Goal: Information Seeking & Learning: Learn about a topic

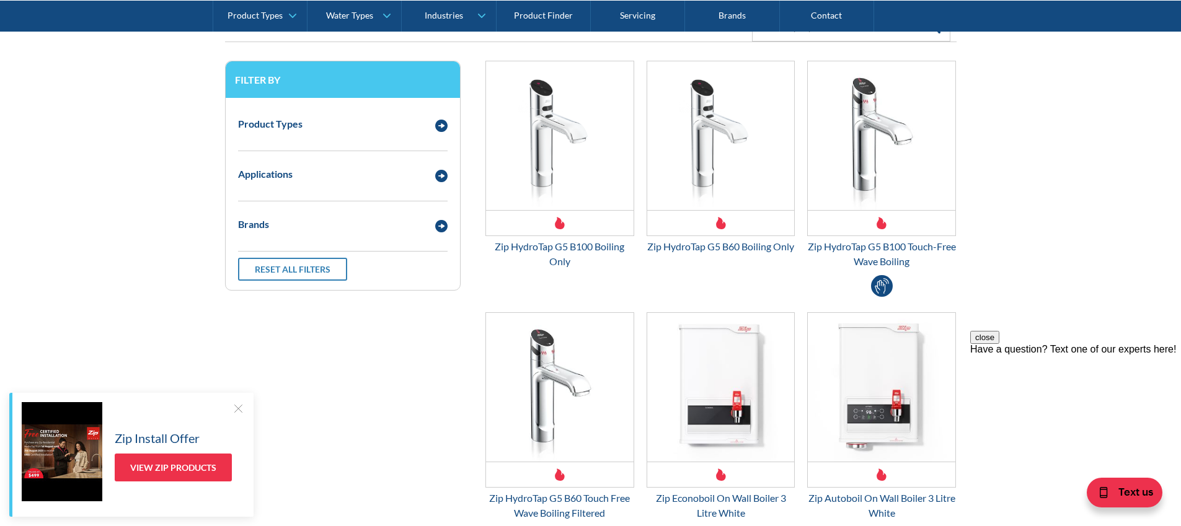
scroll to position [130, 0]
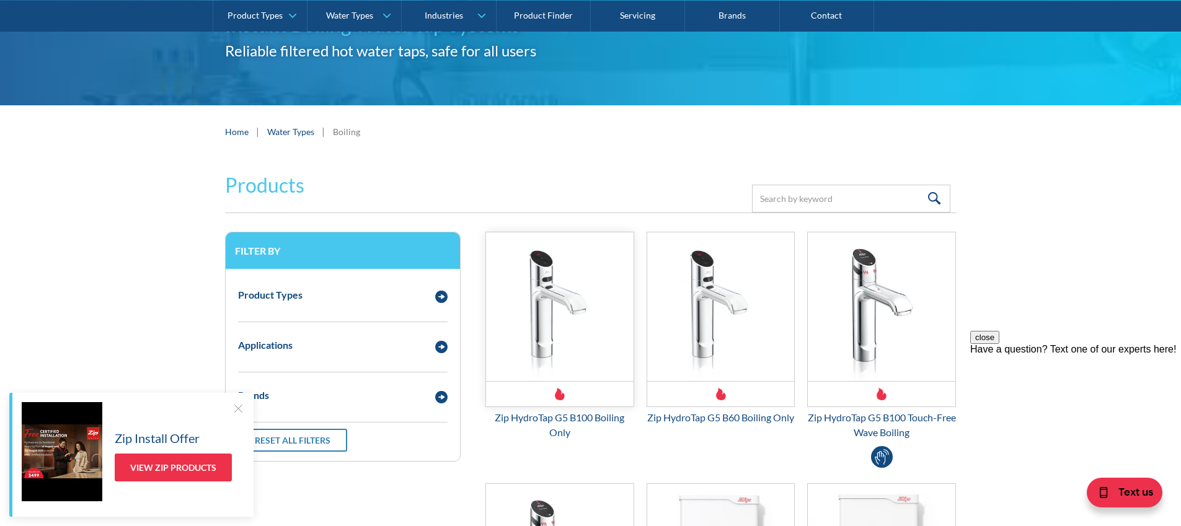
click at [557, 321] on img "Email Form 3" at bounding box center [560, 307] width 148 height 149
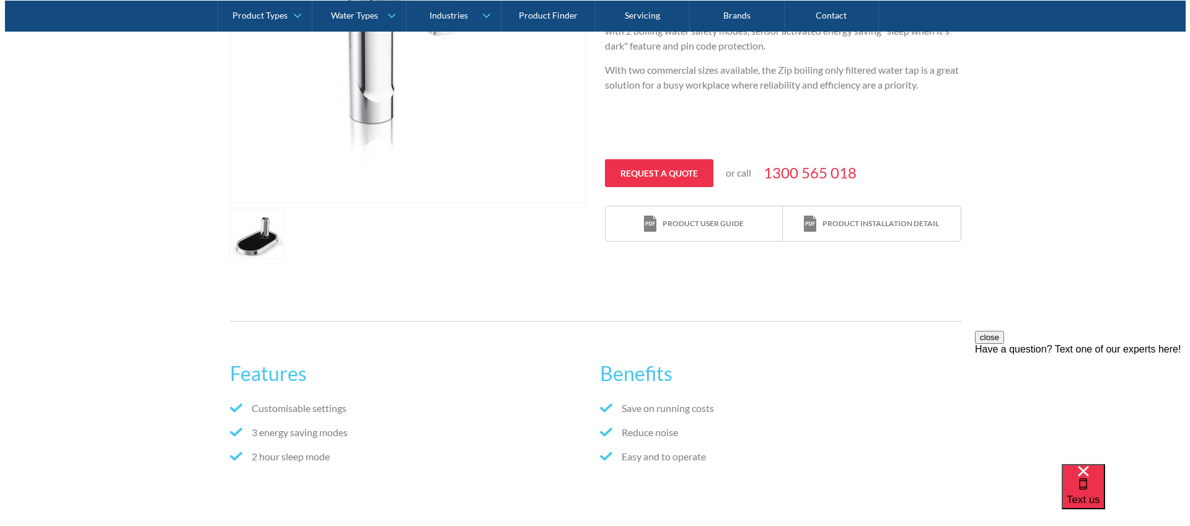
scroll to position [446, 0]
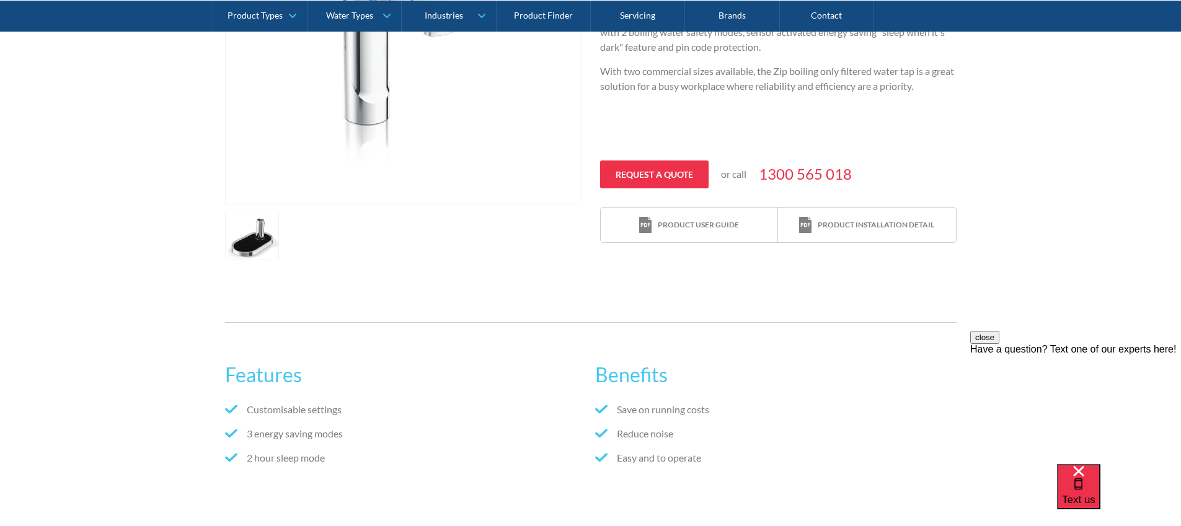
click at [260, 242] on link "open lightbox" at bounding box center [252, 236] width 55 height 50
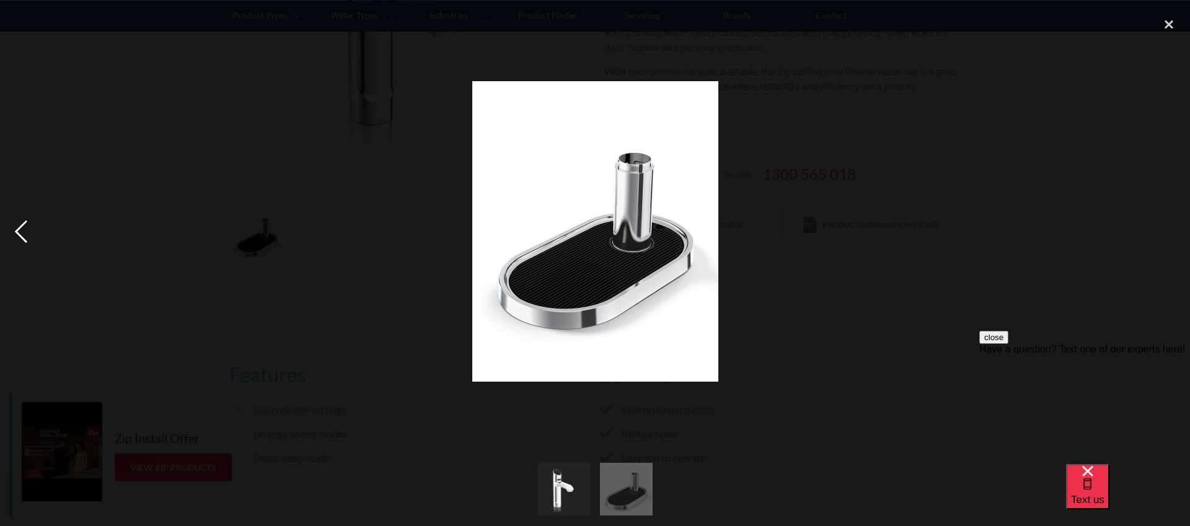
click at [25, 241] on div "previous image" at bounding box center [21, 232] width 42 height 442
